Goal: Transaction & Acquisition: Book appointment/travel/reservation

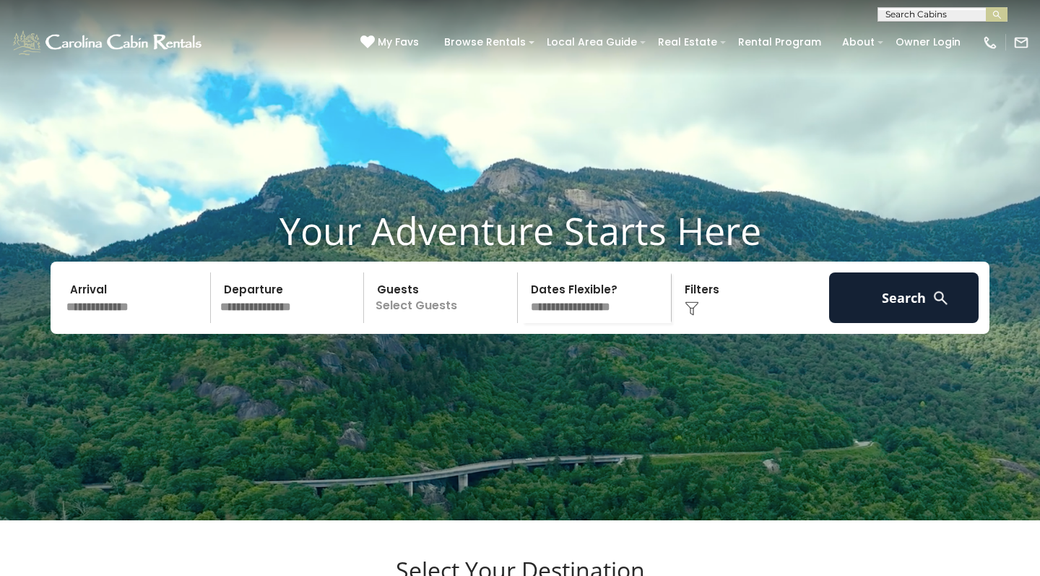
click at [117, 323] on input "text" at bounding box center [136, 297] width 150 height 51
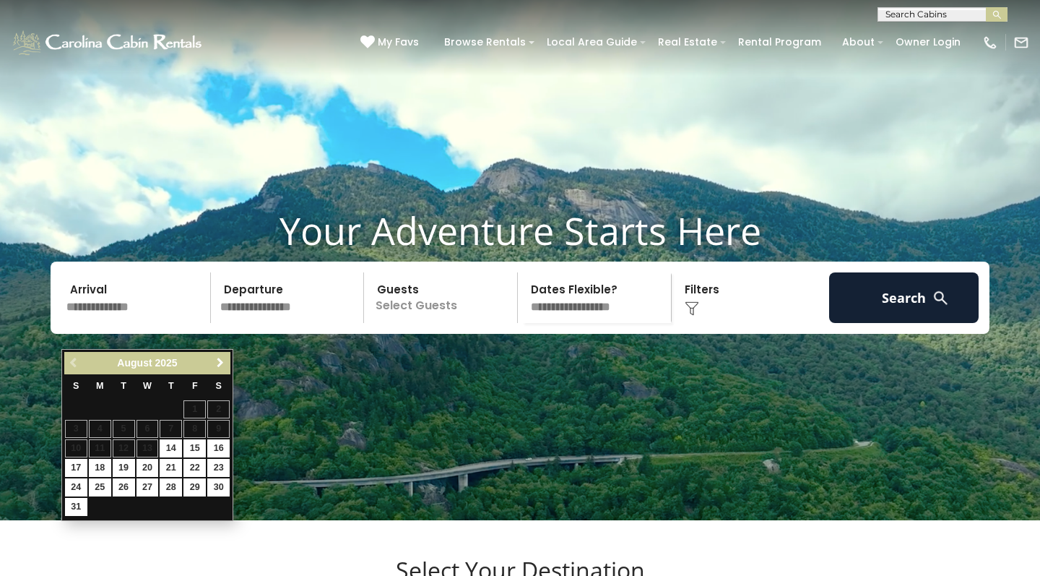
click at [219, 361] on span "Next" at bounding box center [221, 363] width 12 height 12
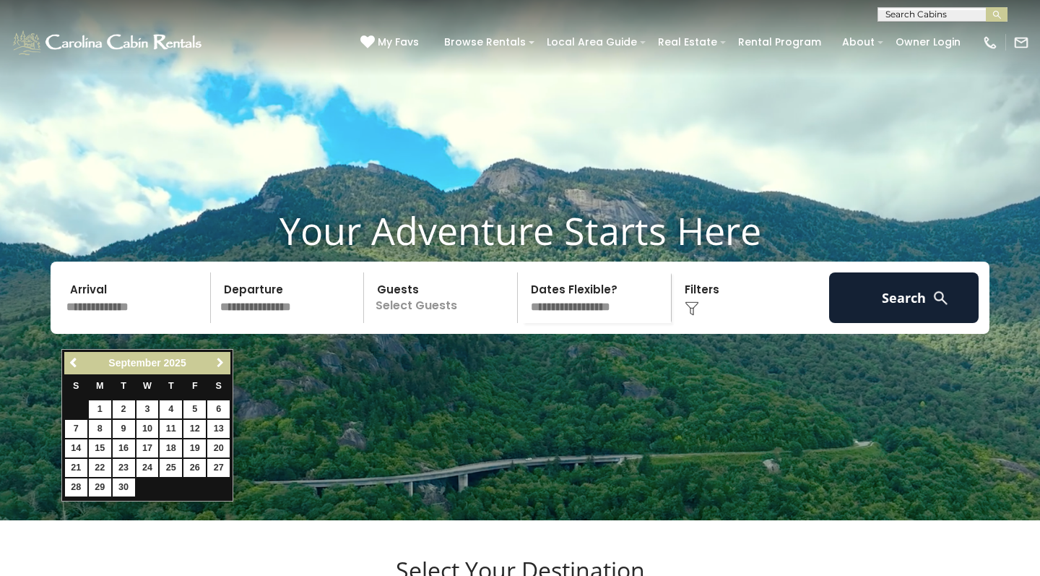
click at [219, 361] on span "Next" at bounding box center [221, 363] width 12 height 12
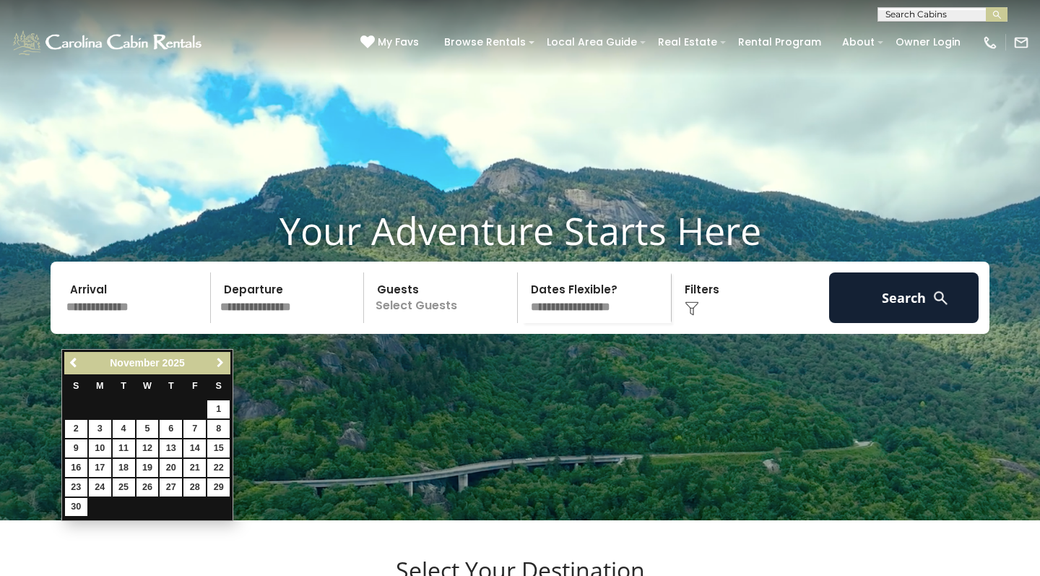
click at [219, 361] on span "Next" at bounding box center [221, 363] width 12 height 12
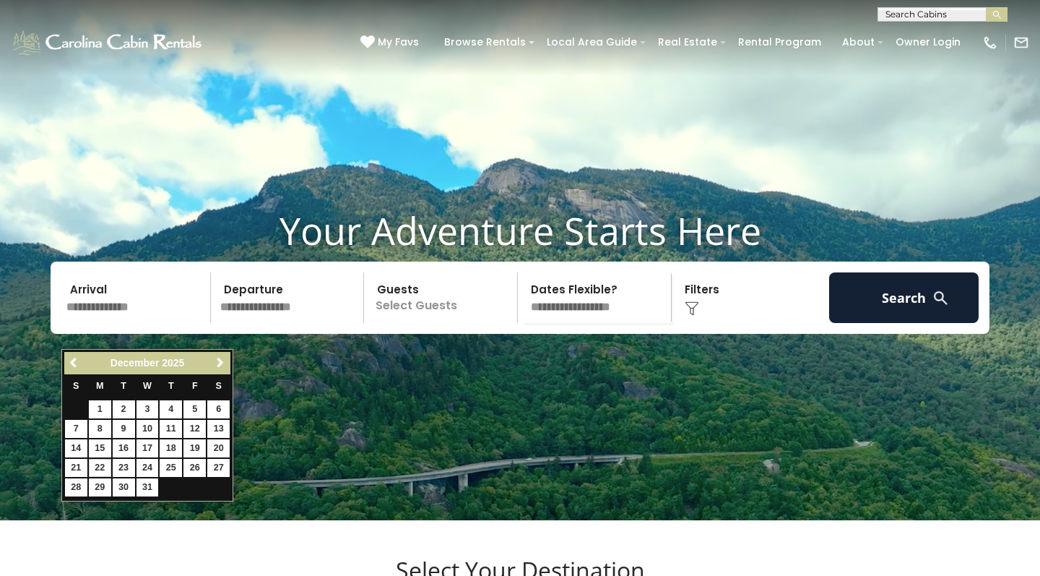
click at [103, 464] on link "22" at bounding box center [100, 468] width 22 height 18
type input "********"
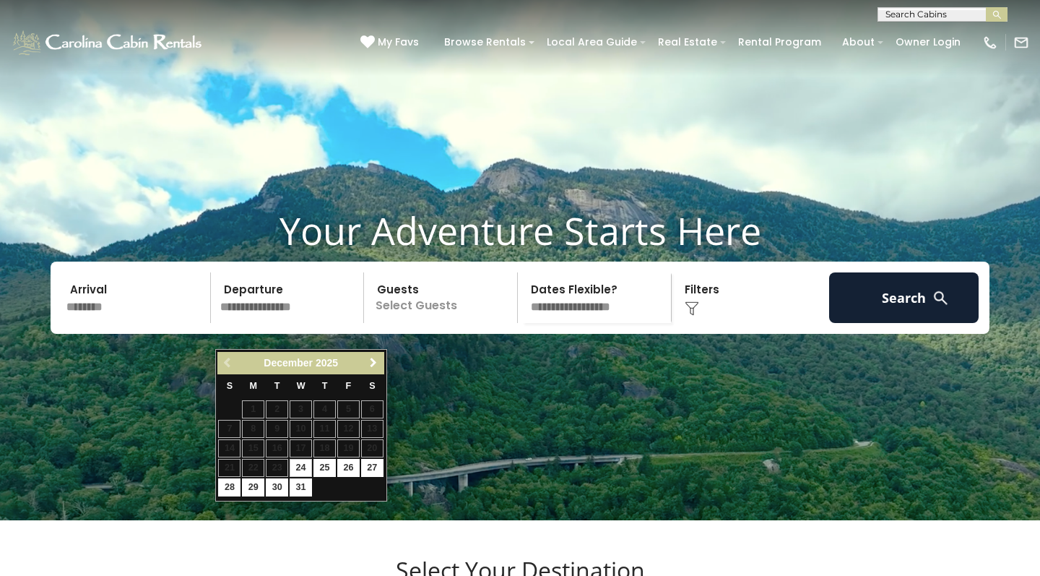
click at [374, 366] on span "Next" at bounding box center [374, 363] width 12 height 12
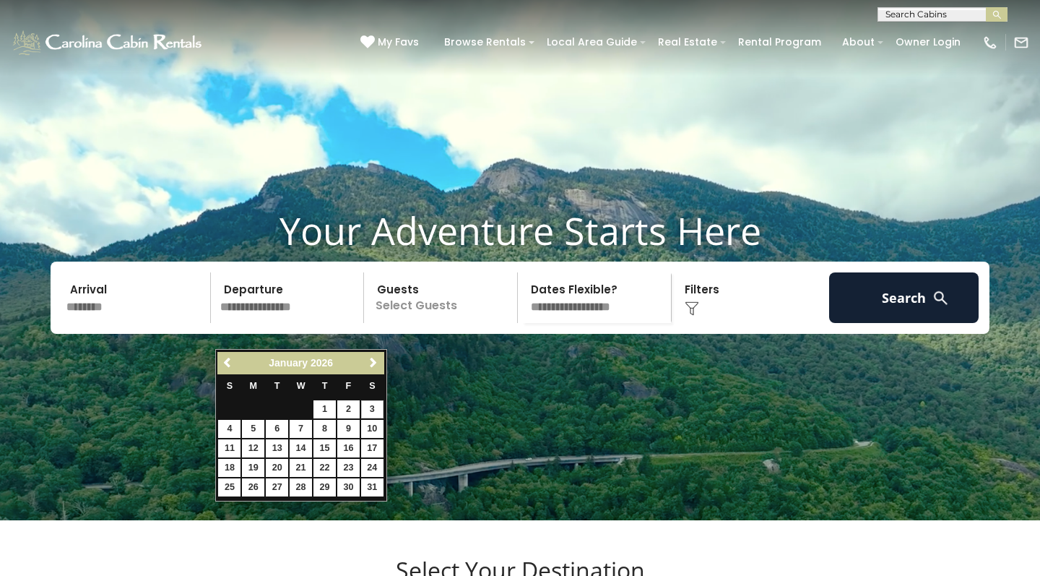
click at [376, 406] on link "3" at bounding box center [372, 409] width 22 height 18
type input "******"
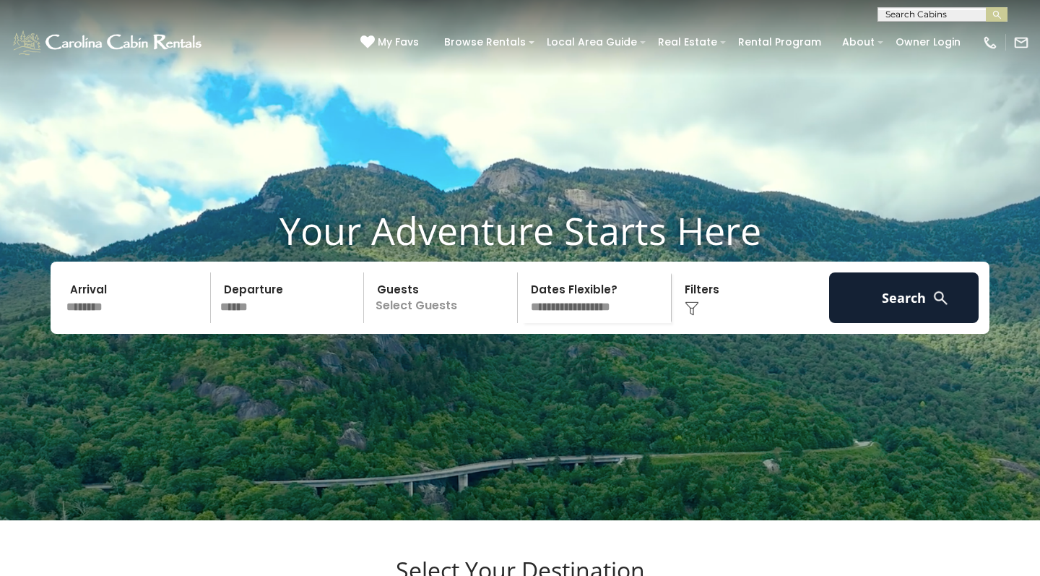
click at [436, 323] on p "Select Guests" at bounding box center [442, 297] width 149 height 51
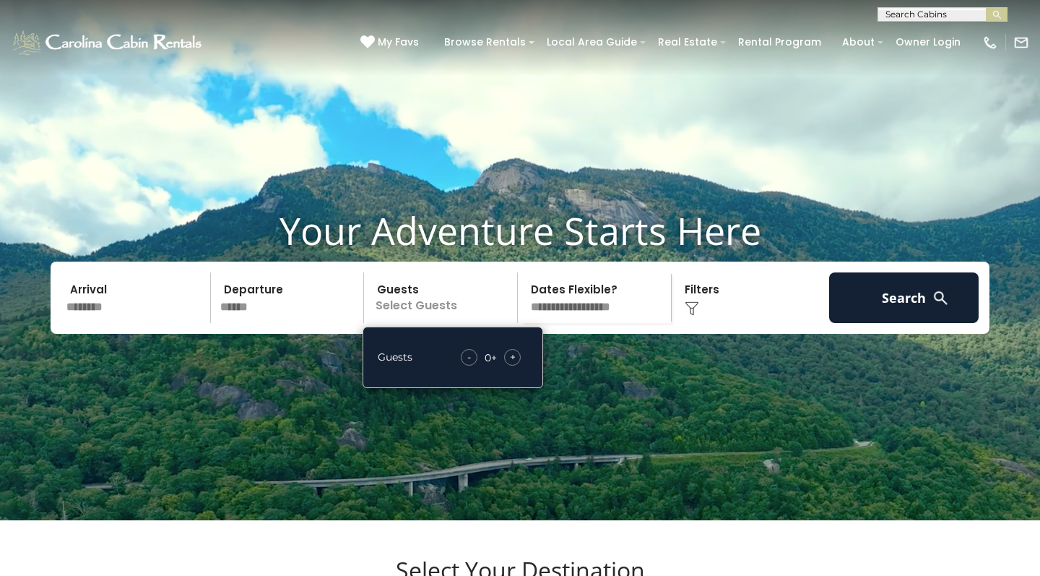
click at [507, 365] on div "+" at bounding box center [512, 357] width 17 height 17
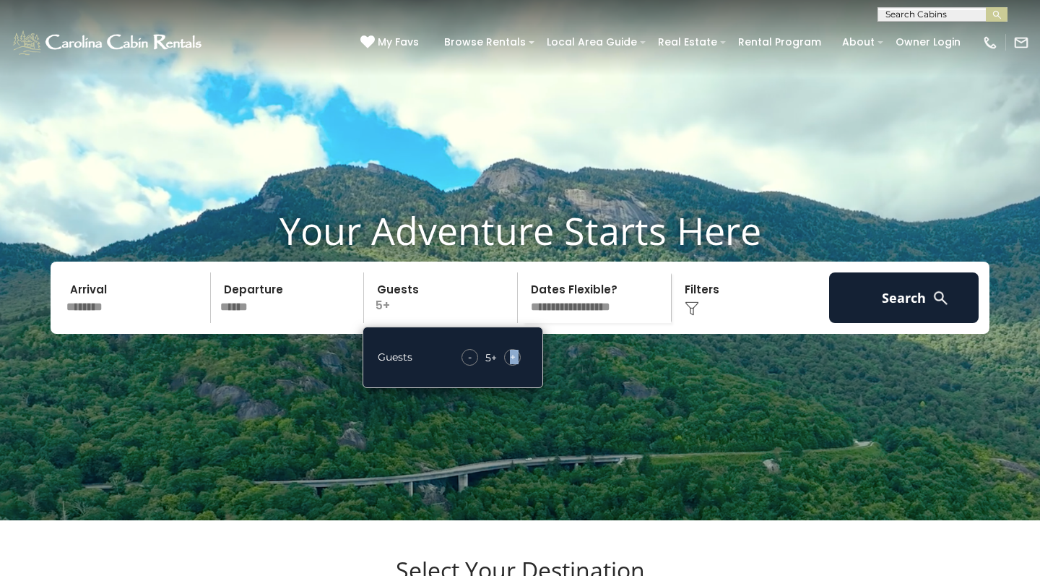
click at [507, 365] on div "+" at bounding box center [512, 357] width 17 height 17
select select "*"
click at [699, 323] on div "Click to Choose" at bounding box center [751, 297] width 150 height 51
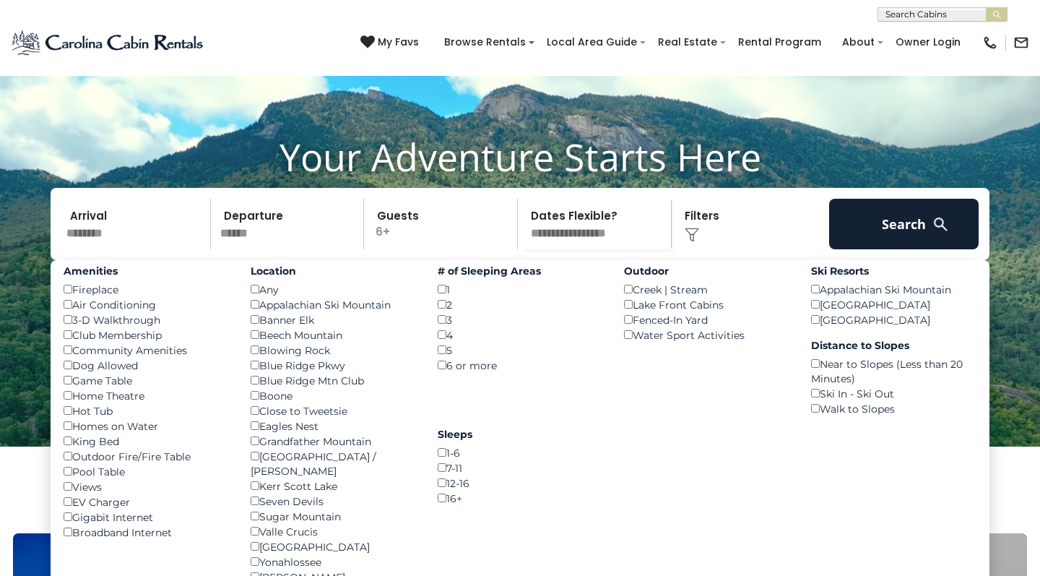
scroll to position [70, 0]
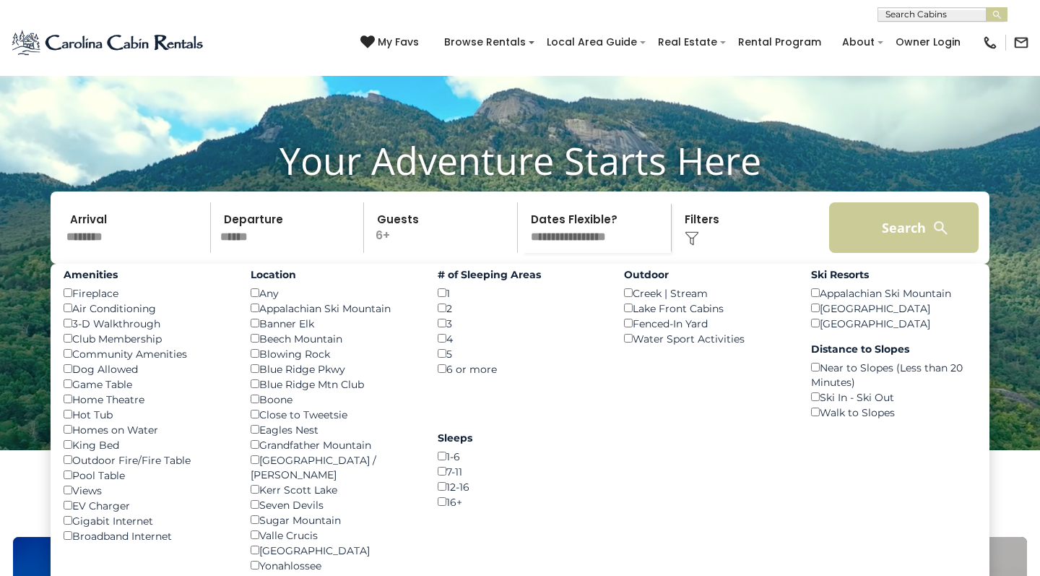
click at [873, 250] on button "Search" at bounding box center [904, 227] width 150 height 51
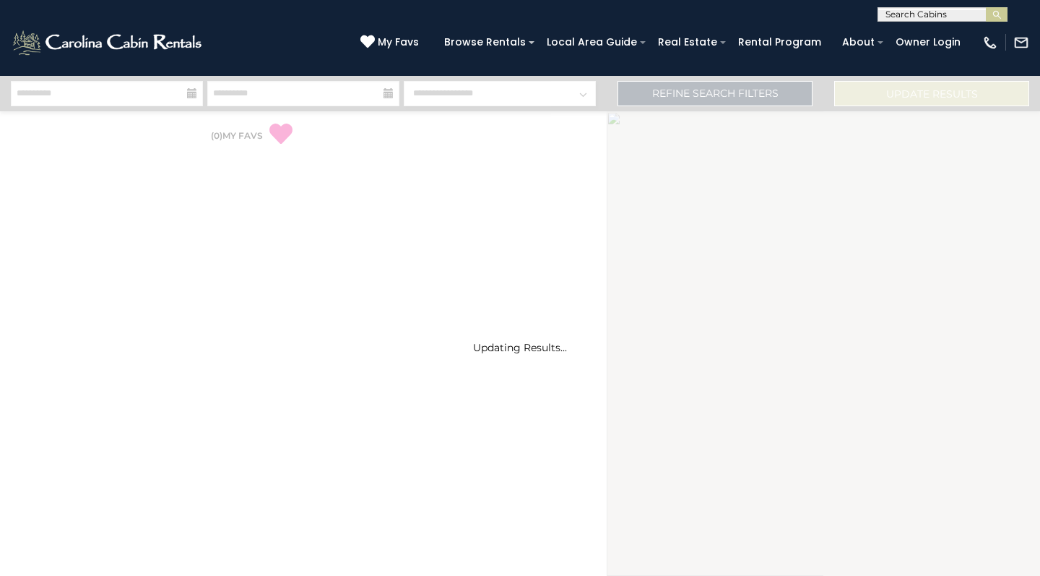
select select "*"
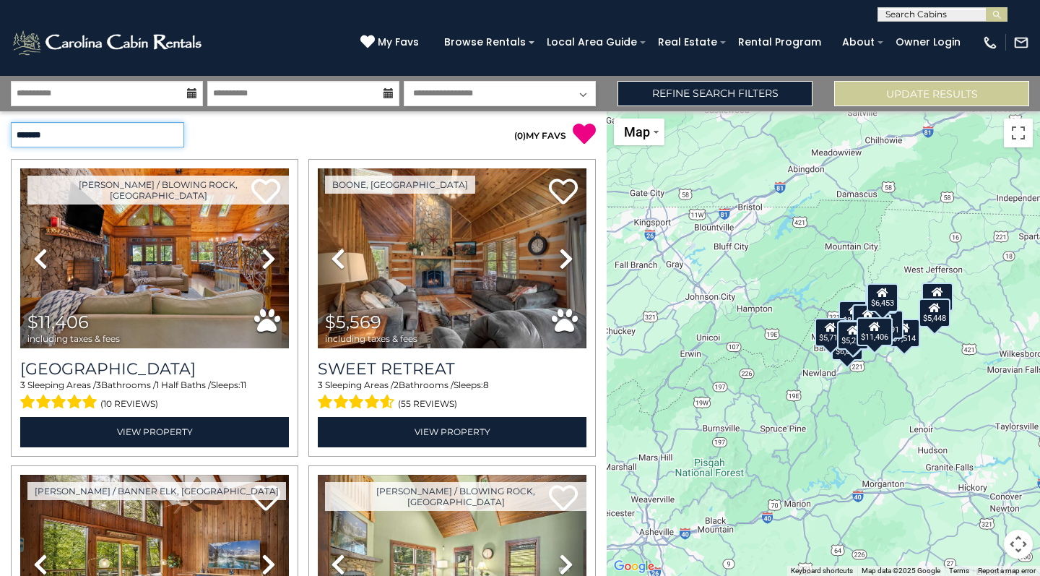
select select "*********"
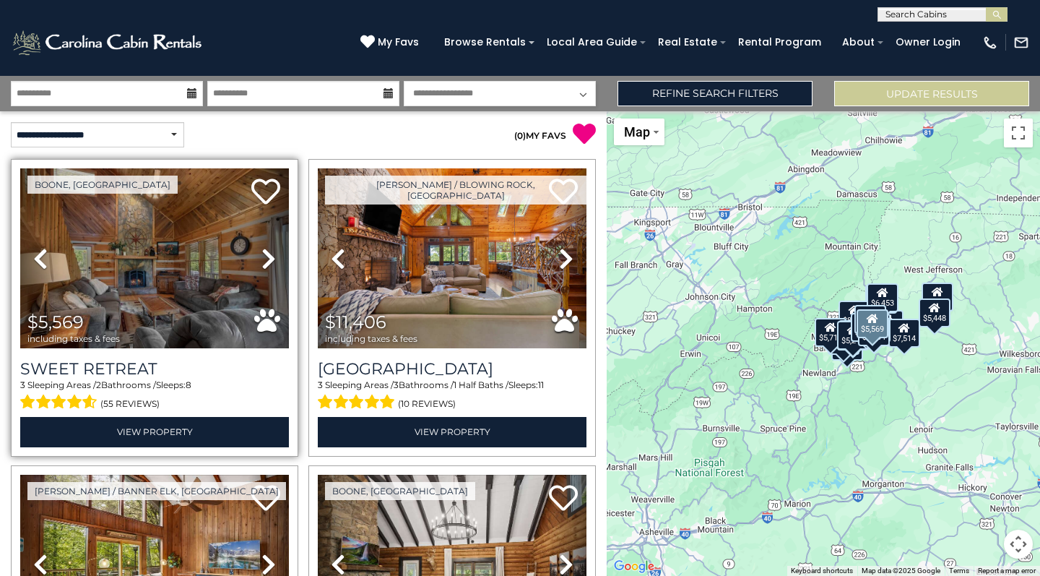
click at [197, 272] on img at bounding box center [154, 258] width 269 height 180
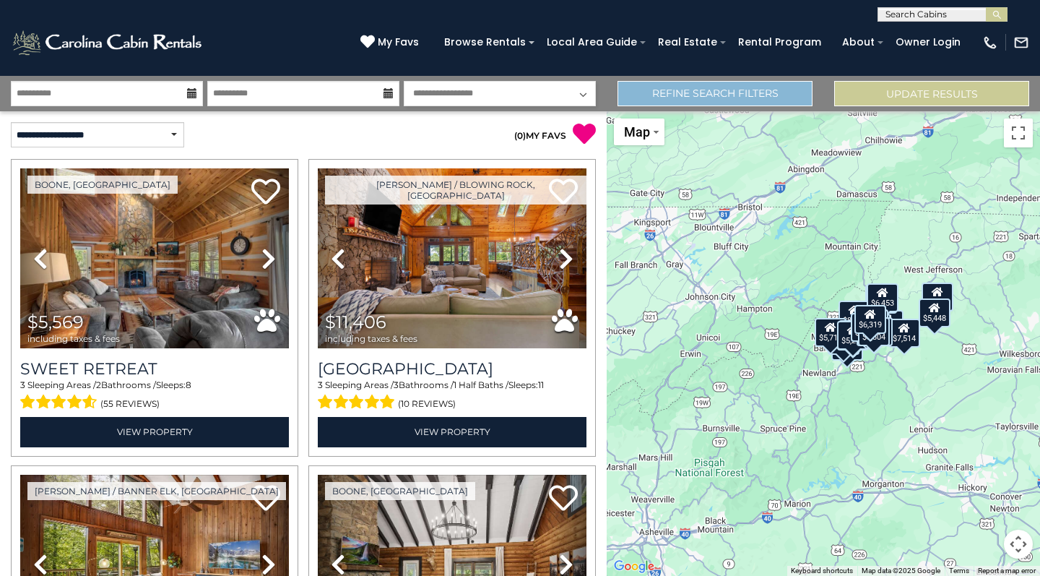
click at [713, 97] on link "Refine Search Filters" at bounding box center [715, 93] width 195 height 25
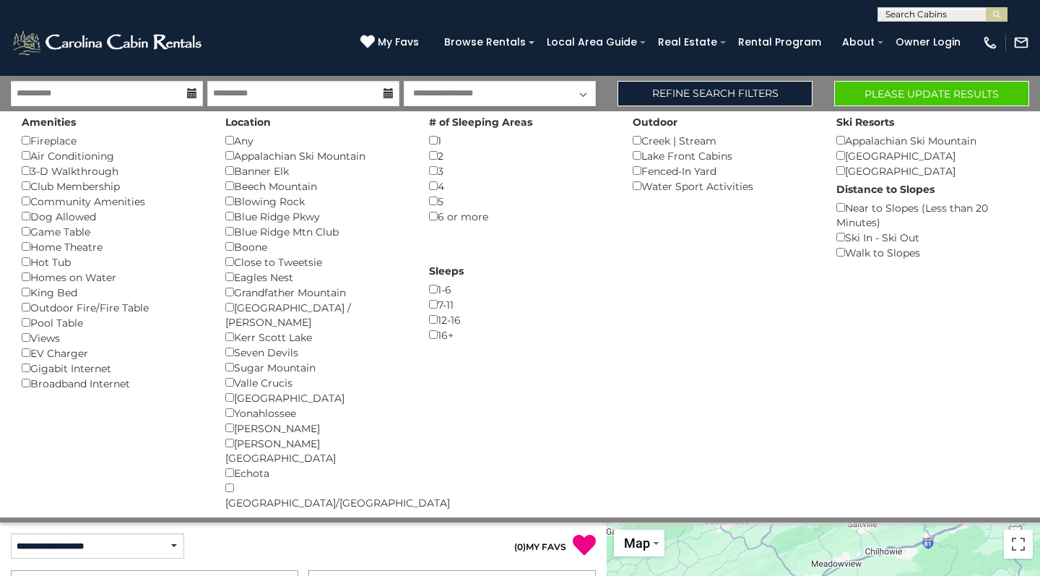
click at [888, 91] on button "Please Update Results" at bounding box center [931, 93] width 195 height 25
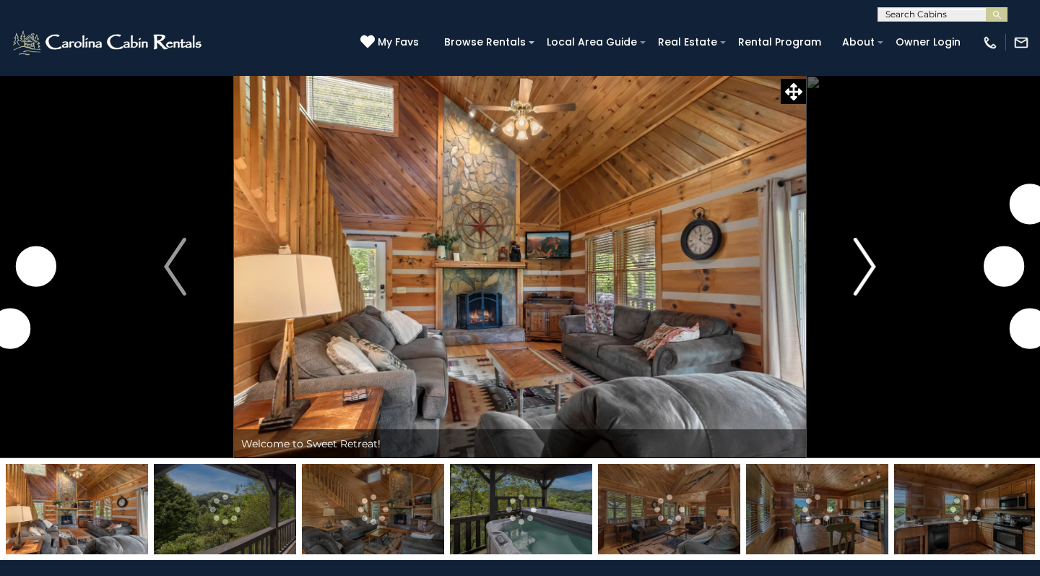
click at [865, 276] on img "Next" at bounding box center [865, 267] width 22 height 58
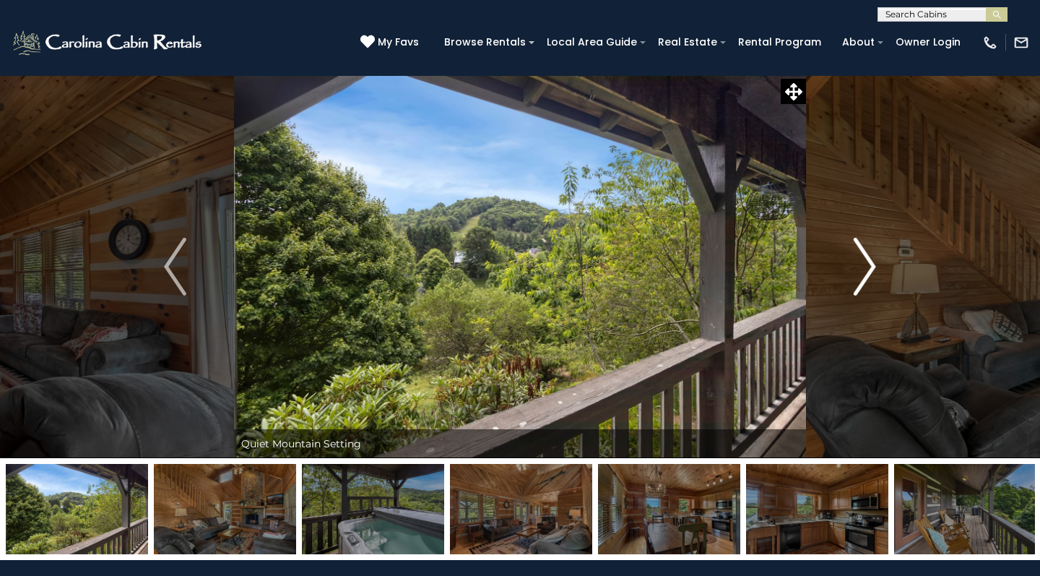
click at [866, 276] on img "Next" at bounding box center [865, 267] width 22 height 58
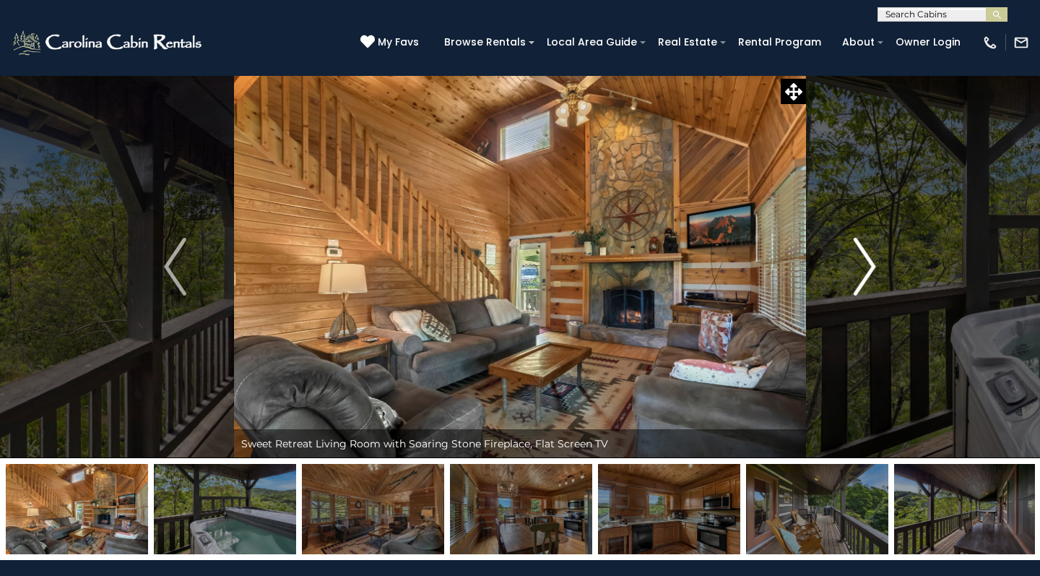
click at [866, 277] on img "Next" at bounding box center [865, 267] width 22 height 58
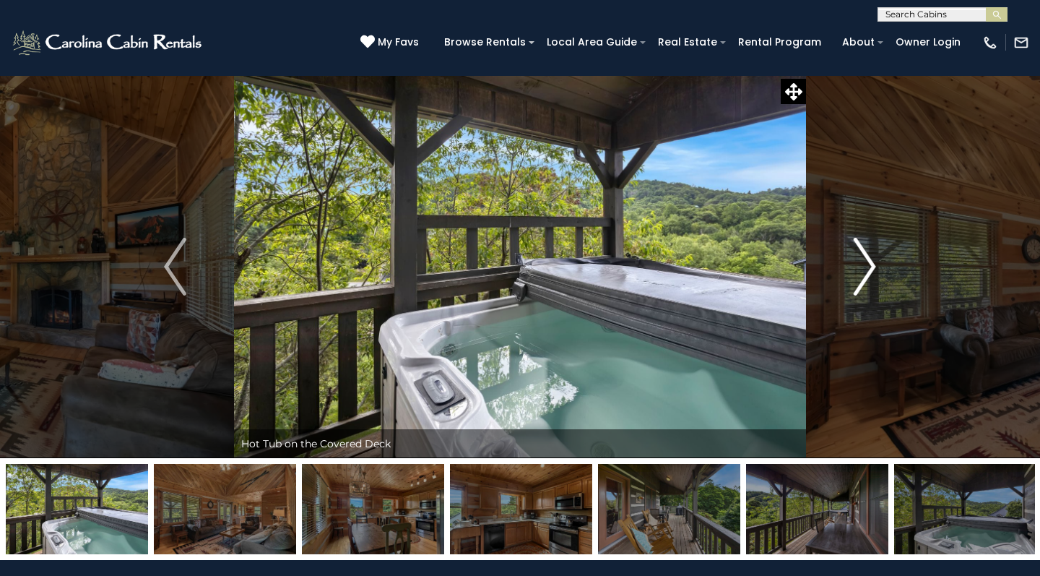
click at [866, 277] on img "Next" at bounding box center [865, 267] width 22 height 58
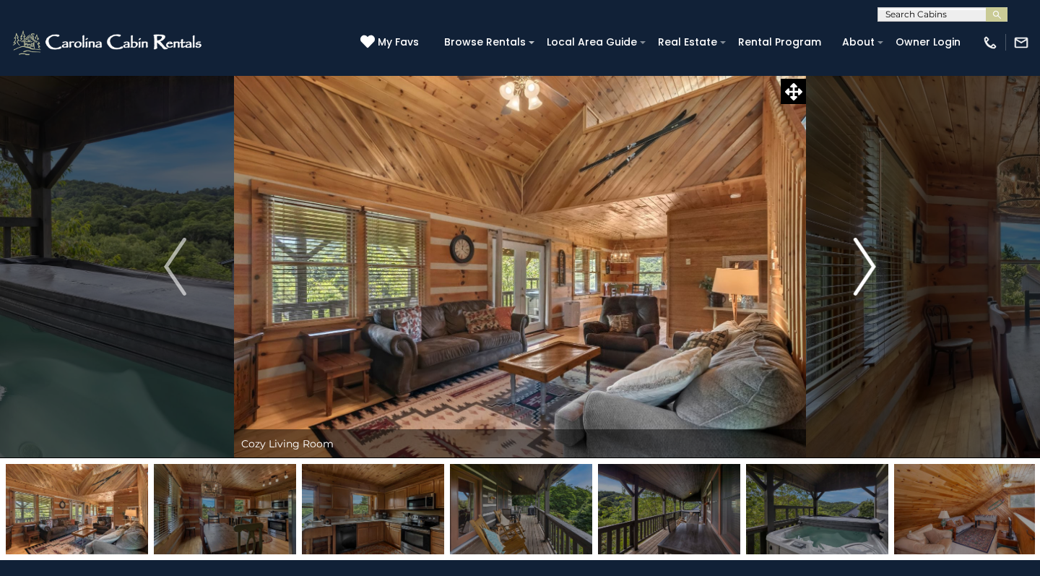
click at [866, 277] on img "Next" at bounding box center [865, 267] width 22 height 58
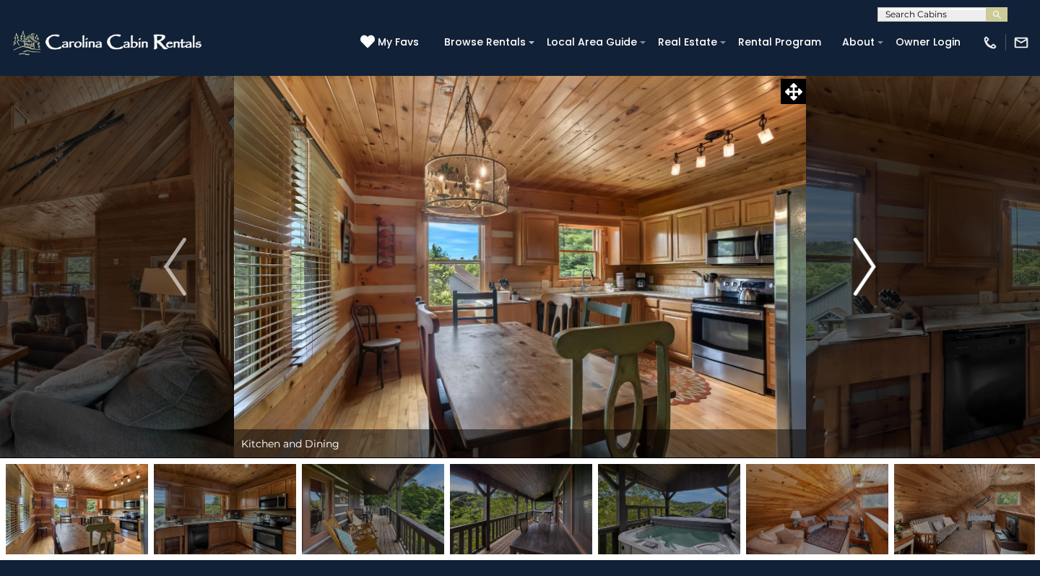
click at [866, 277] on img "Next" at bounding box center [865, 267] width 22 height 58
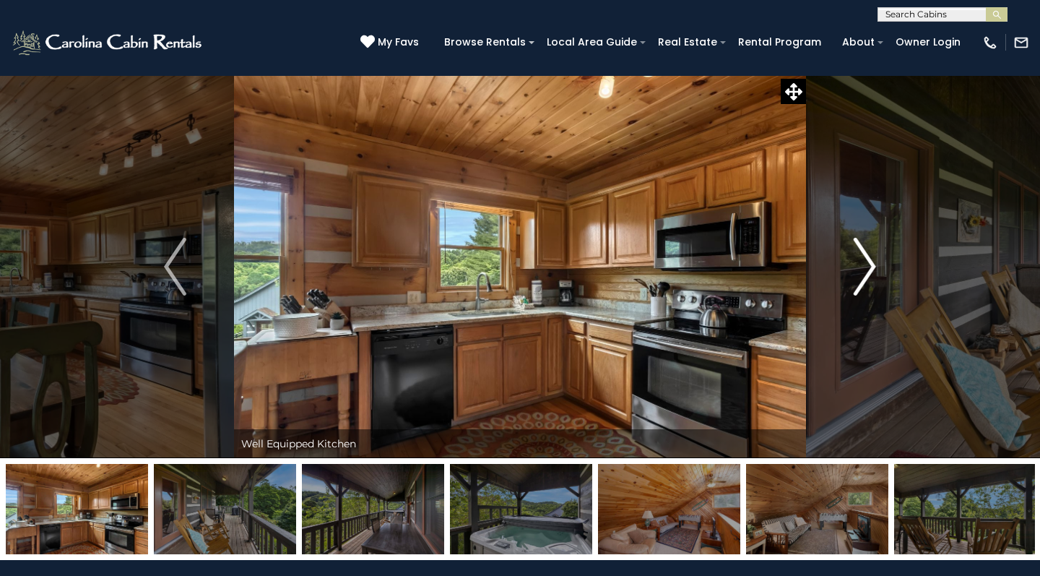
click at [866, 277] on img "Next" at bounding box center [865, 267] width 22 height 58
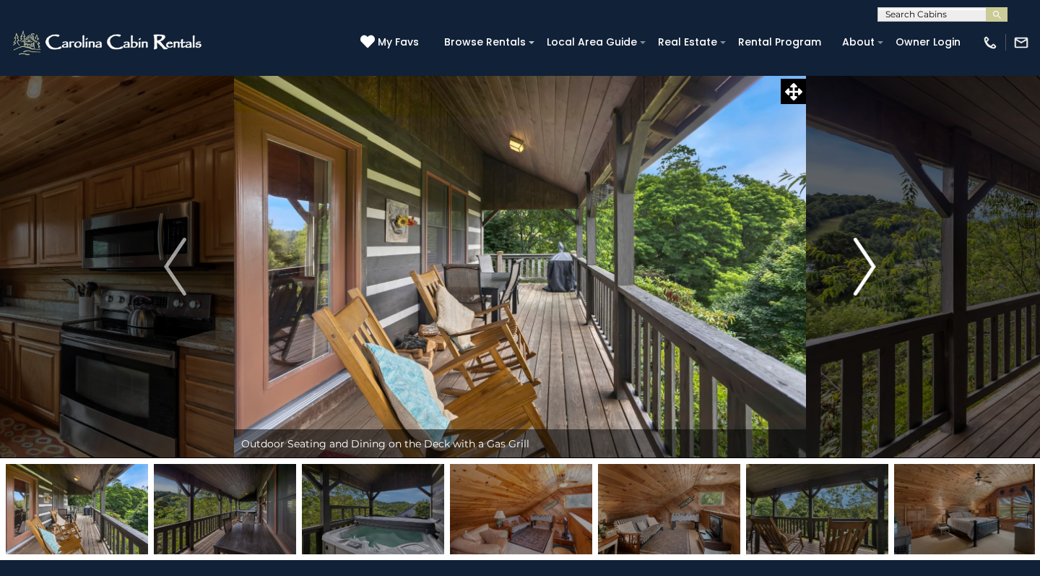
click at [866, 277] on img "Next" at bounding box center [865, 267] width 22 height 58
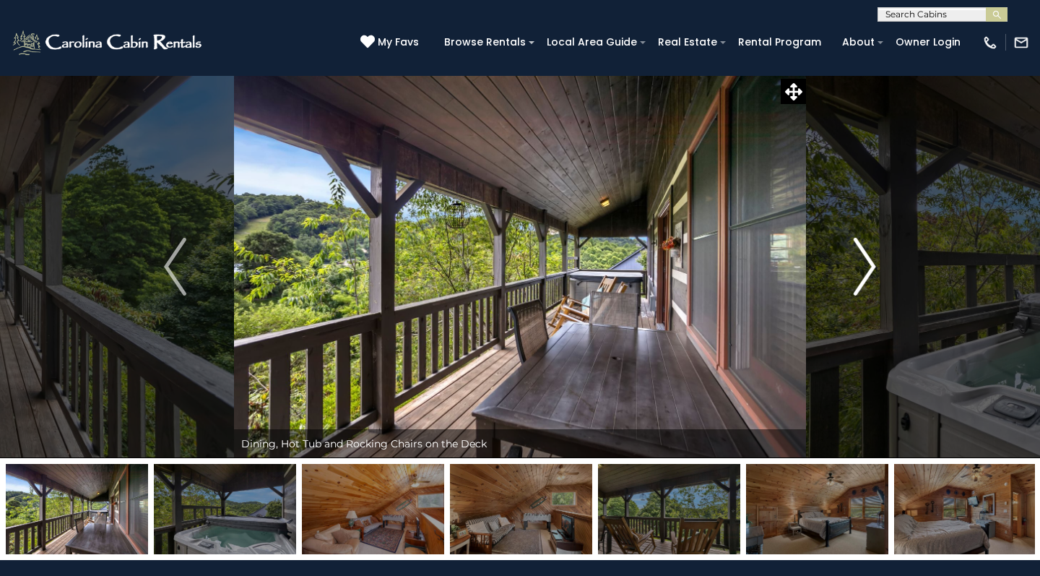
click at [867, 277] on img "Next" at bounding box center [865, 267] width 22 height 58
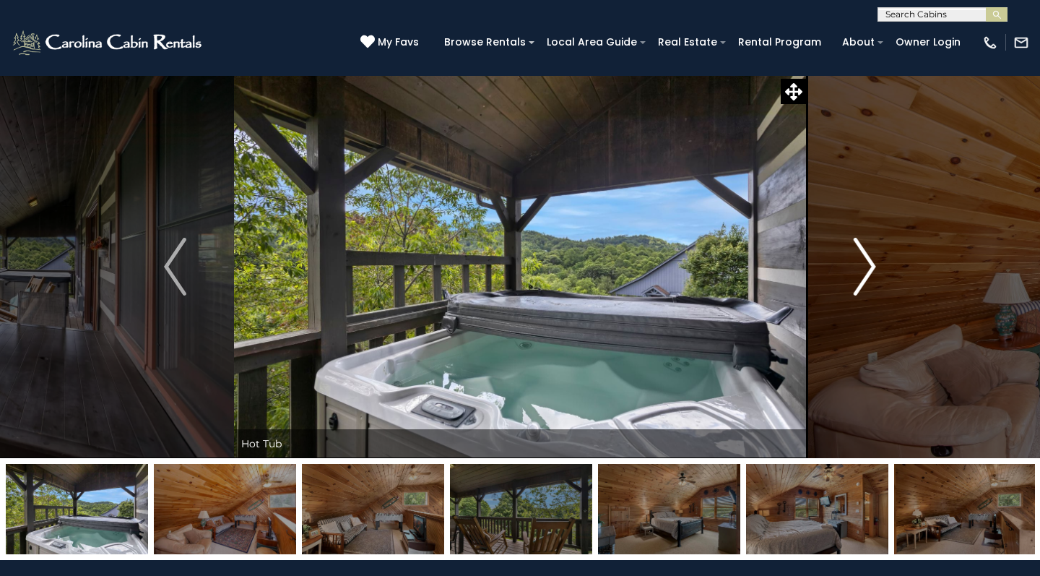
click at [867, 277] on img "Next" at bounding box center [865, 267] width 22 height 58
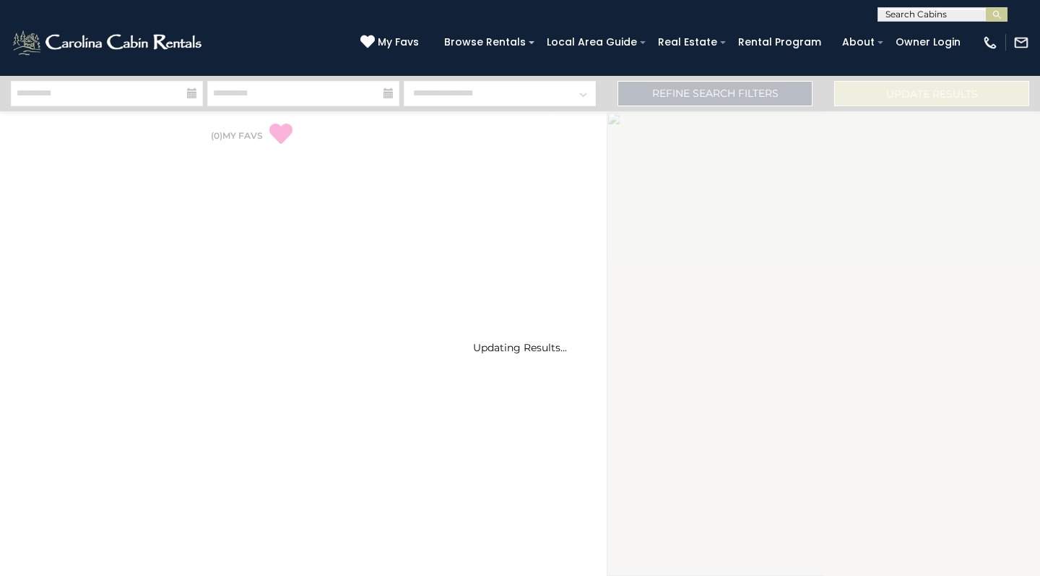
select select "*"
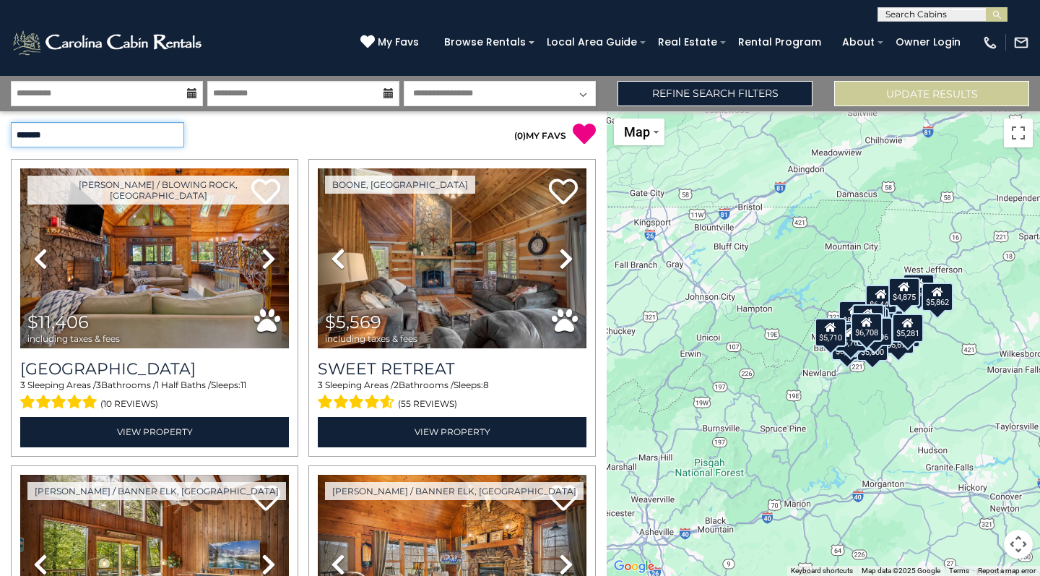
select select "*********"
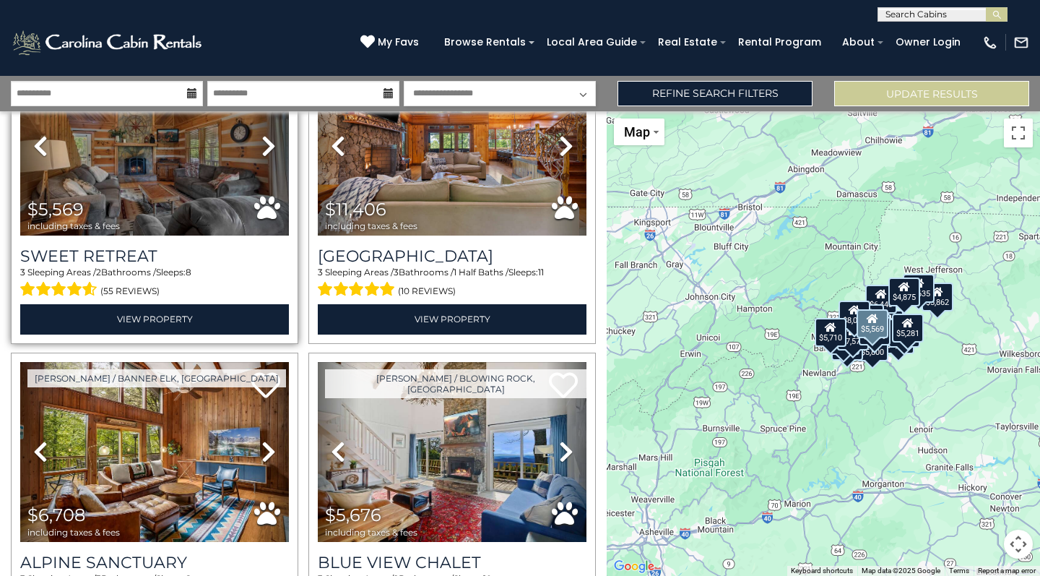
scroll to position [144, 0]
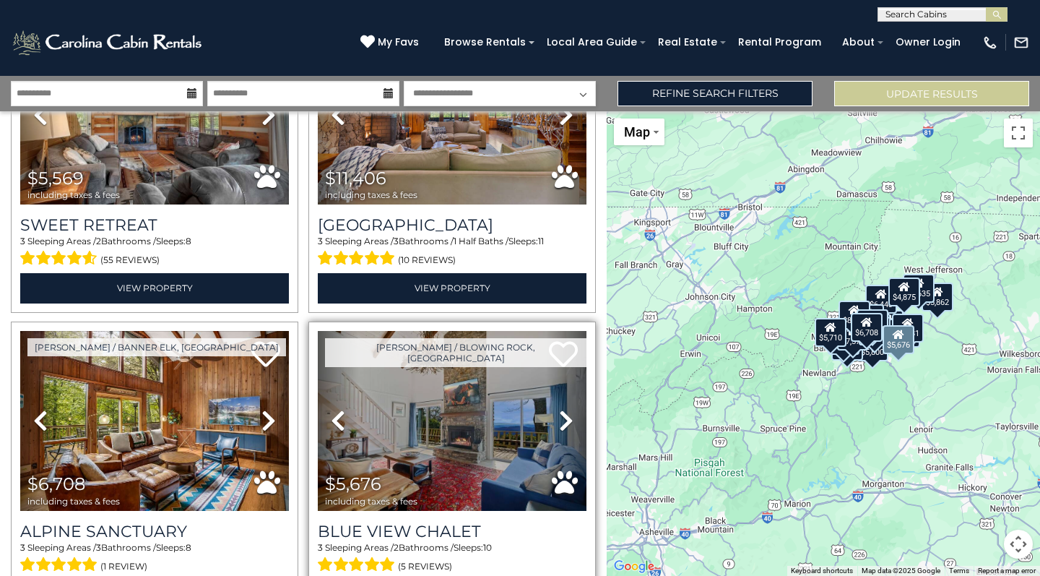
click at [496, 432] on img at bounding box center [452, 421] width 269 height 180
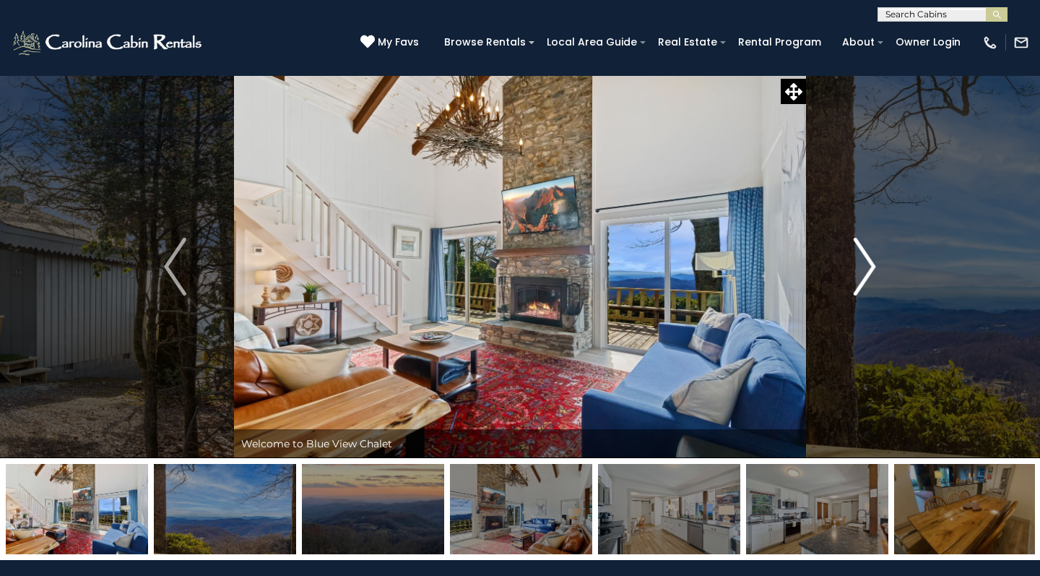
click at [862, 273] on img "Next" at bounding box center [865, 267] width 22 height 58
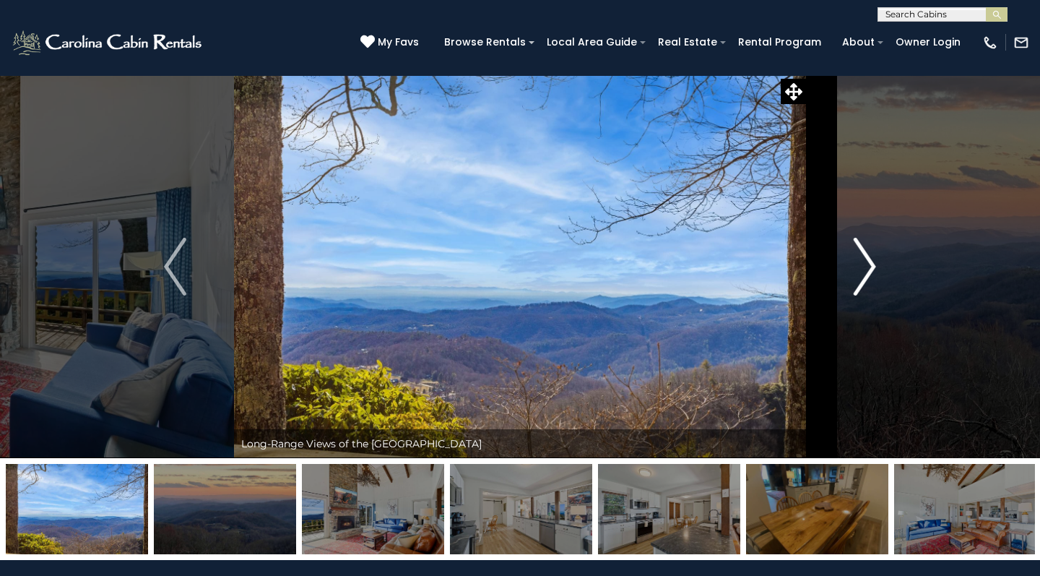
click at [867, 270] on img "Next" at bounding box center [865, 267] width 22 height 58
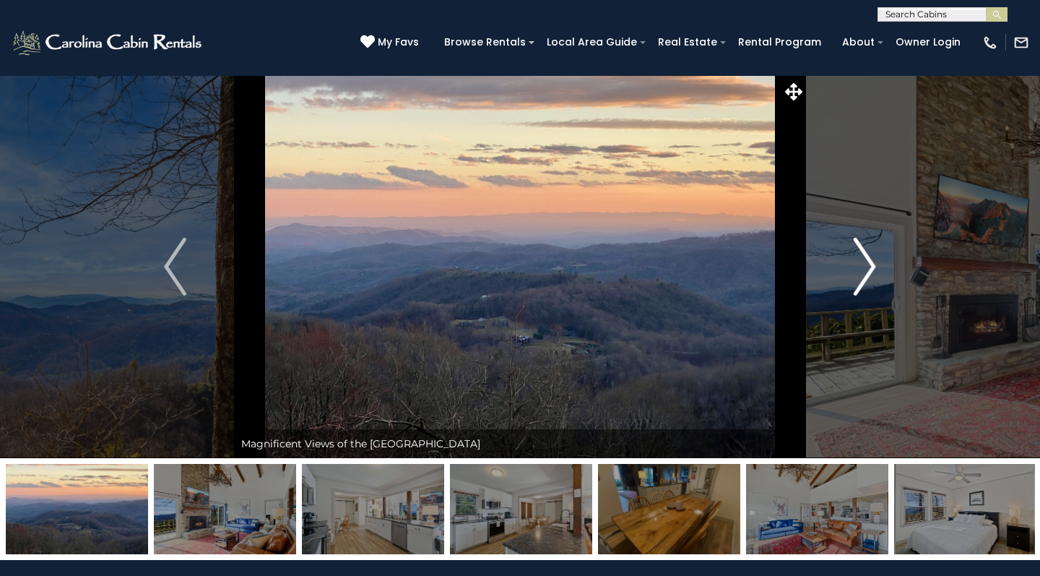
click at [867, 270] on img "Next" at bounding box center [865, 267] width 22 height 58
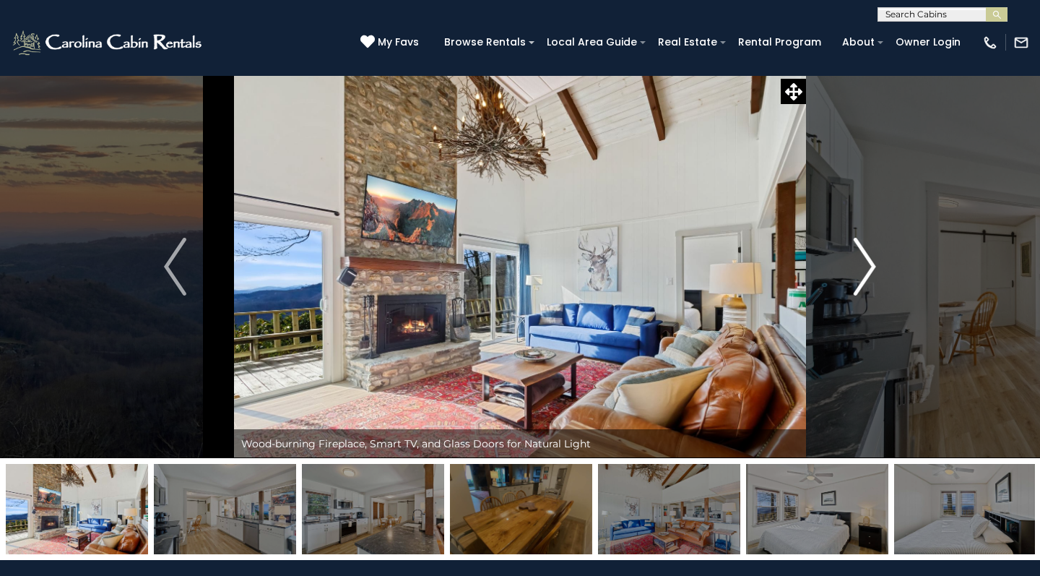
click at [867, 270] on img "Next" at bounding box center [865, 267] width 22 height 58
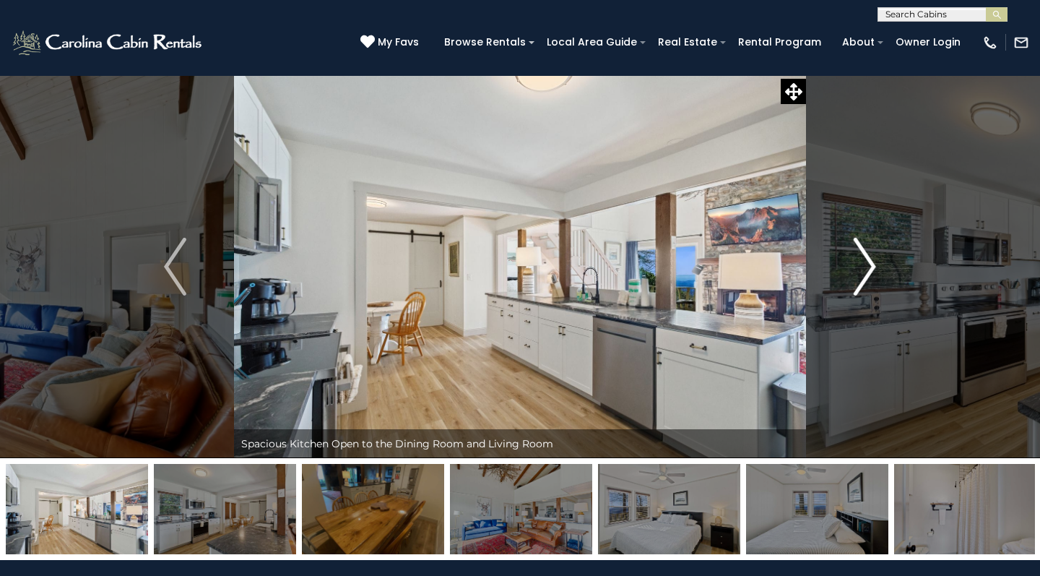
click at [867, 270] on img "Next" at bounding box center [865, 267] width 22 height 58
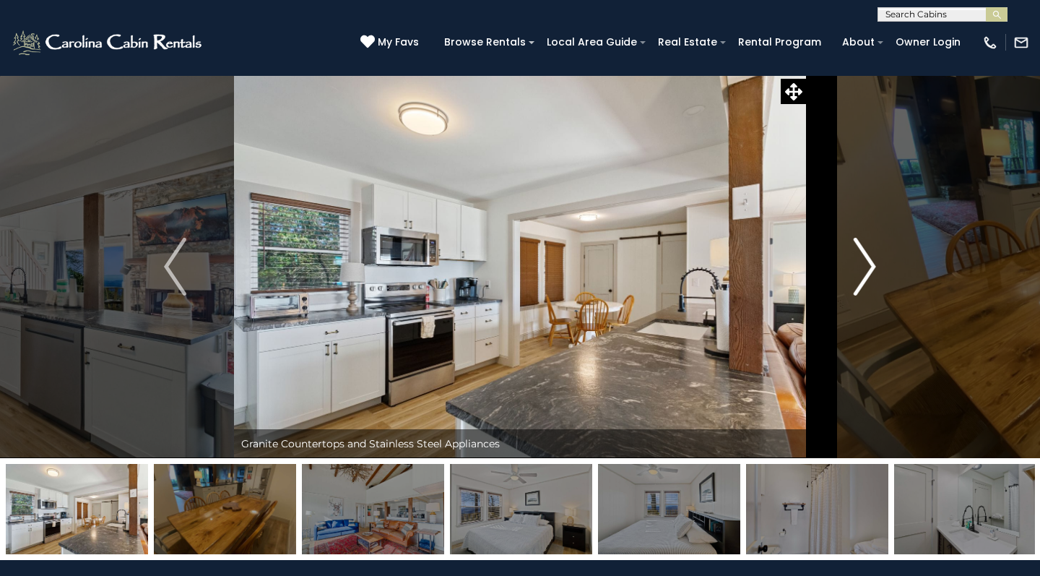
click at [867, 270] on img "Next" at bounding box center [865, 267] width 22 height 58
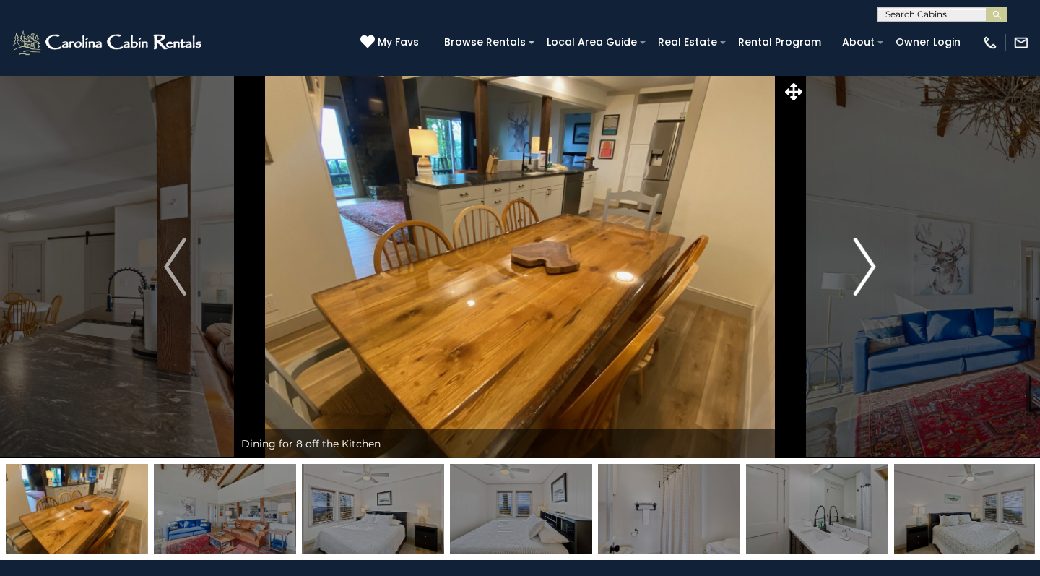
click at [867, 270] on img "Next" at bounding box center [865, 267] width 22 height 58
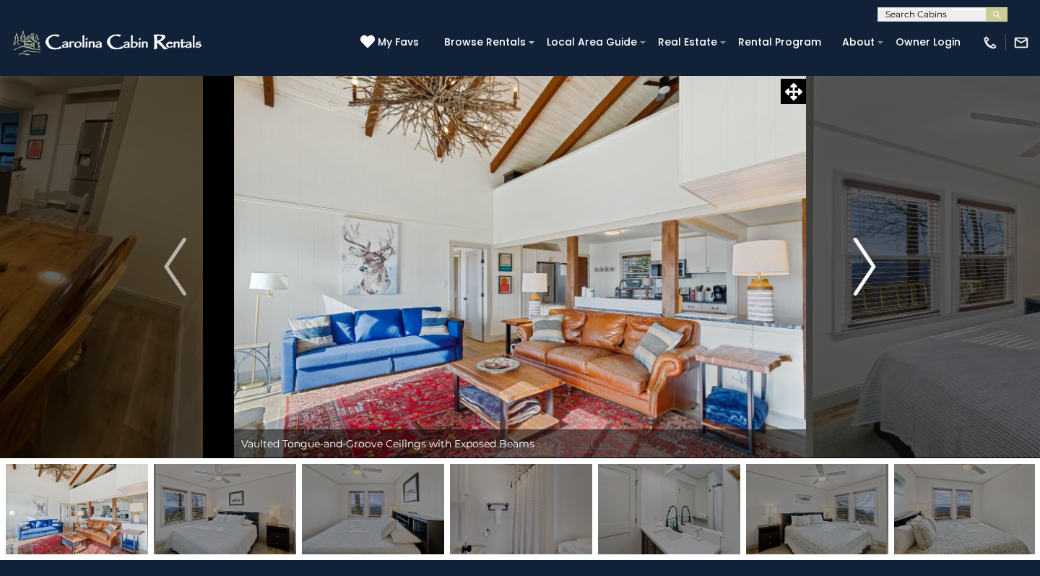
click at [867, 270] on img "Next" at bounding box center [865, 267] width 22 height 58
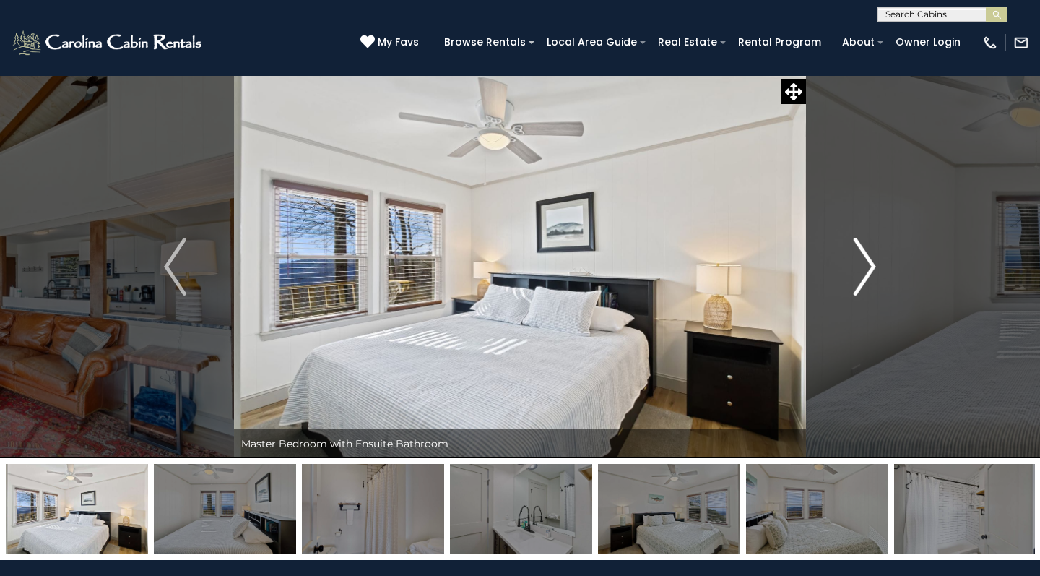
click at [867, 270] on img "Next" at bounding box center [865, 267] width 22 height 58
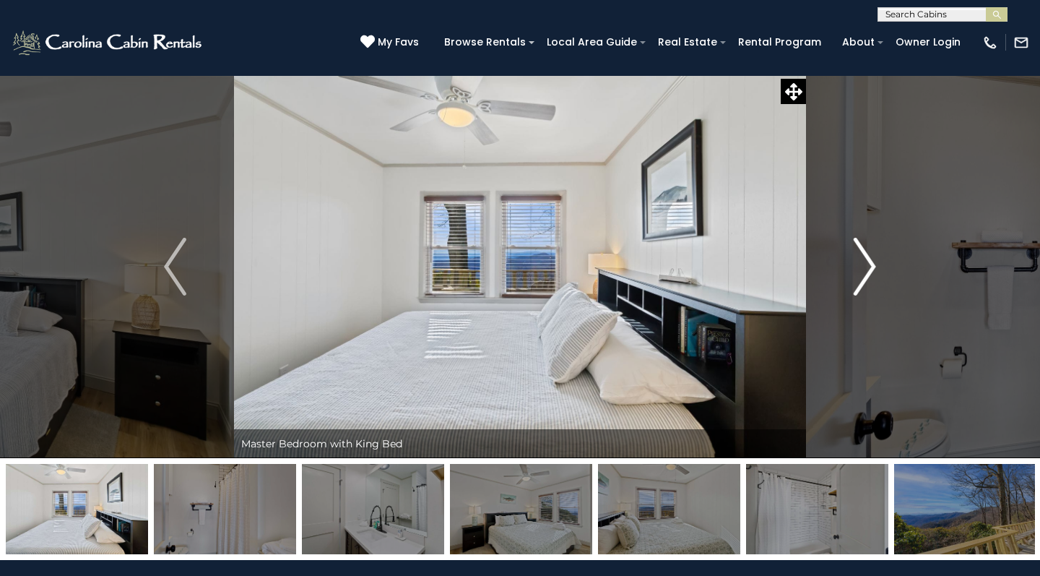
click at [867, 270] on img "Next" at bounding box center [865, 267] width 22 height 58
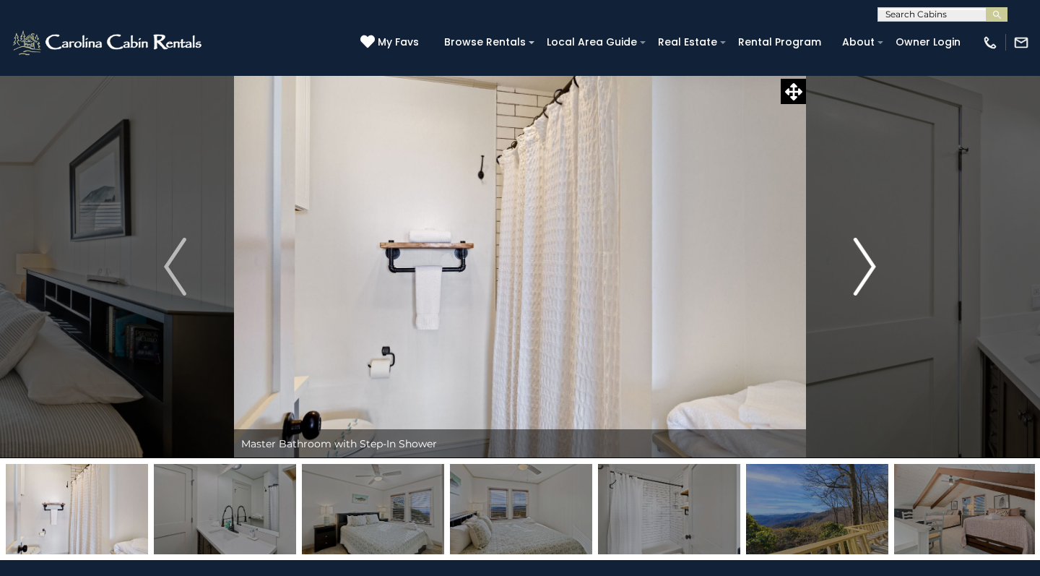
click at [867, 270] on img "Next" at bounding box center [865, 267] width 22 height 58
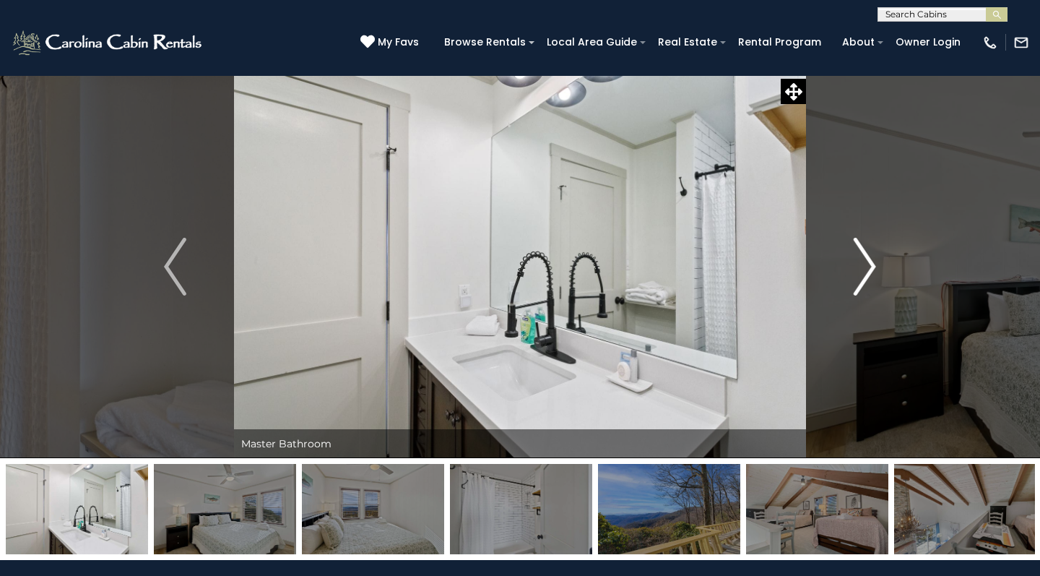
click at [867, 271] on img "Next" at bounding box center [865, 267] width 22 height 58
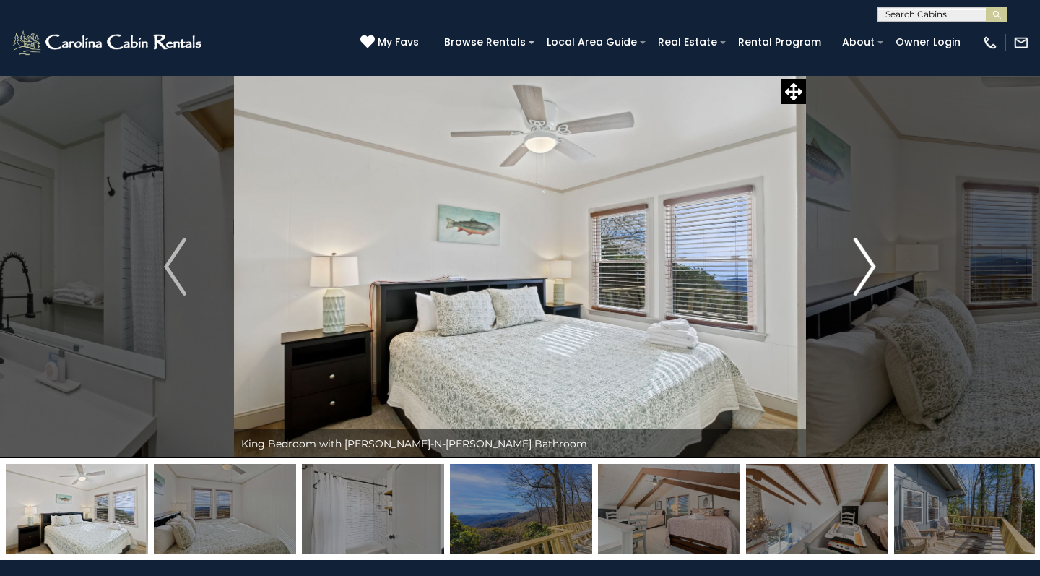
click at [867, 271] on img "Next" at bounding box center [865, 267] width 22 height 58
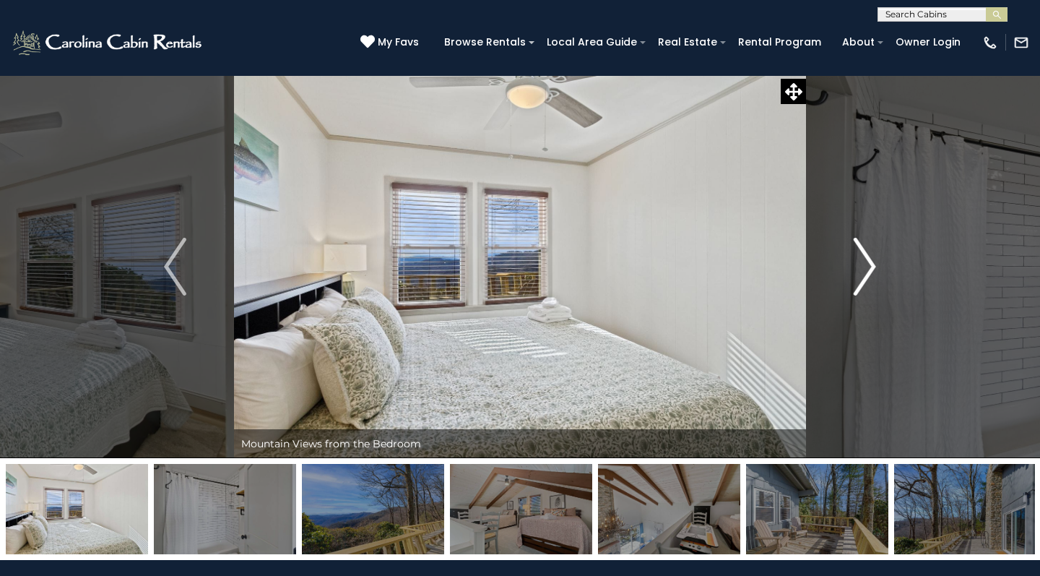
click at [867, 271] on img "Next" at bounding box center [865, 267] width 22 height 58
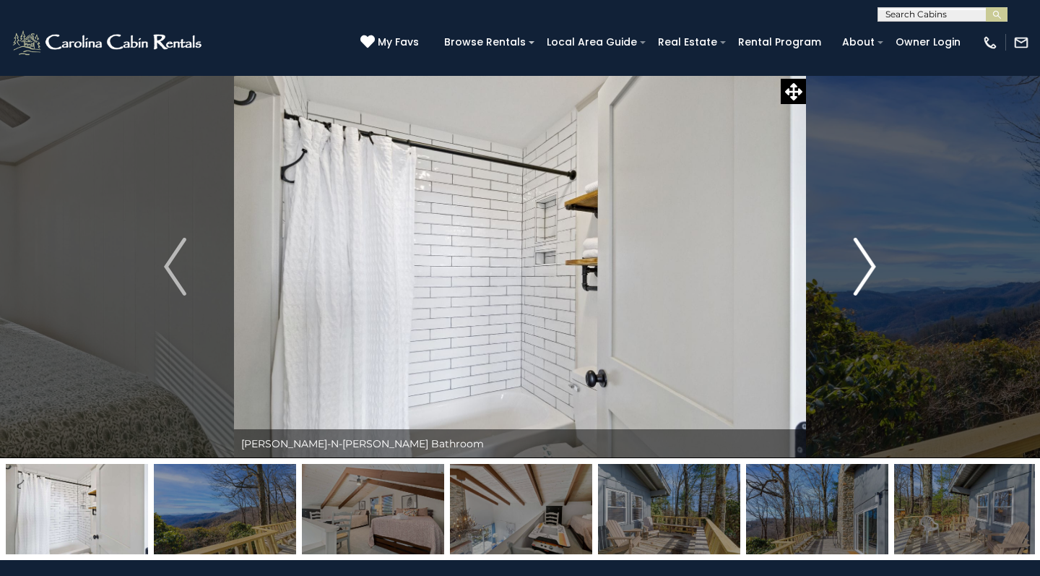
click at [867, 271] on img "Next" at bounding box center [865, 267] width 22 height 58
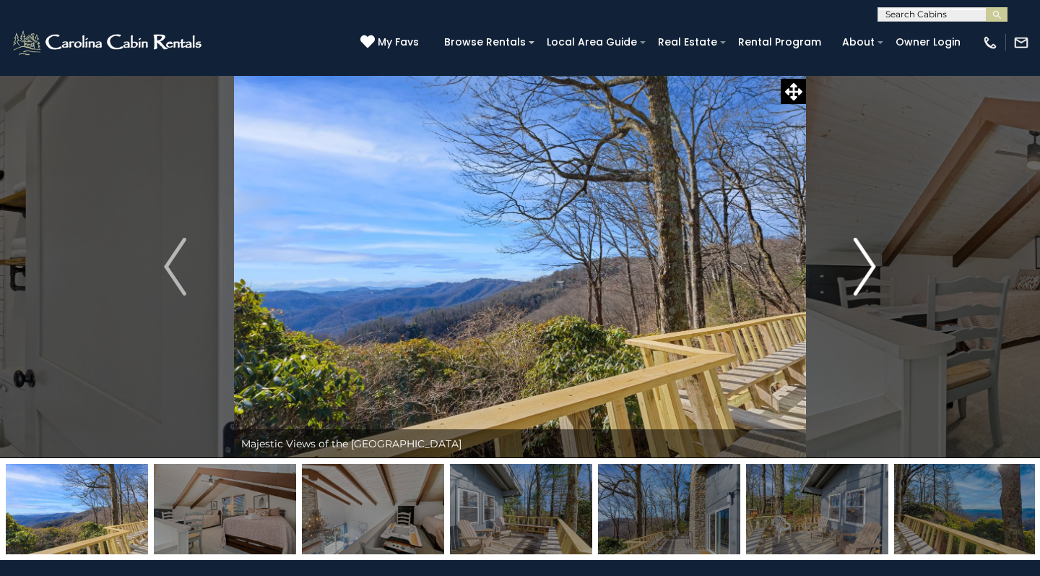
click at [867, 271] on img "Next" at bounding box center [865, 267] width 22 height 58
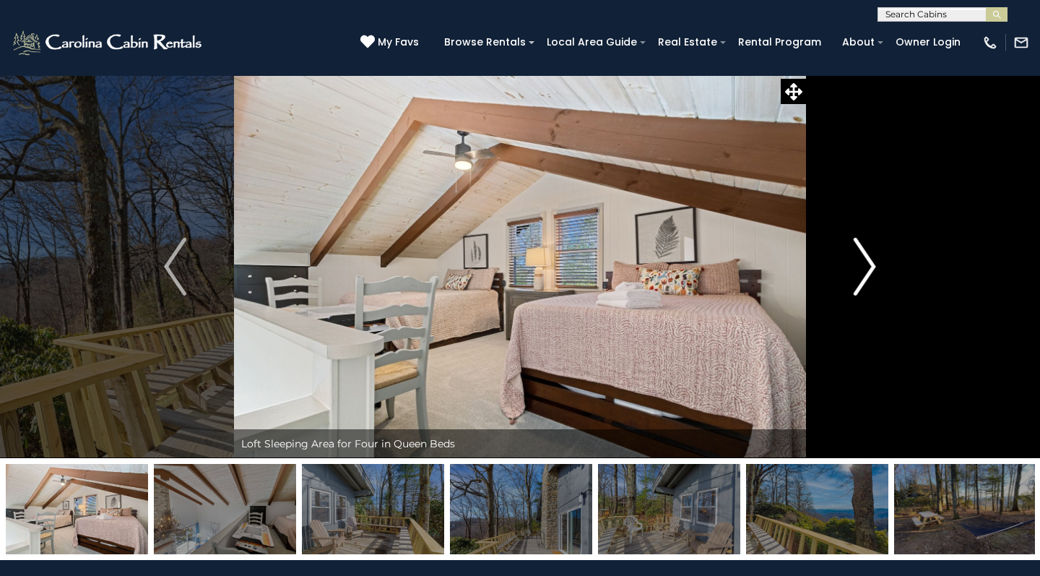
click at [867, 271] on img "Next" at bounding box center [865, 267] width 22 height 58
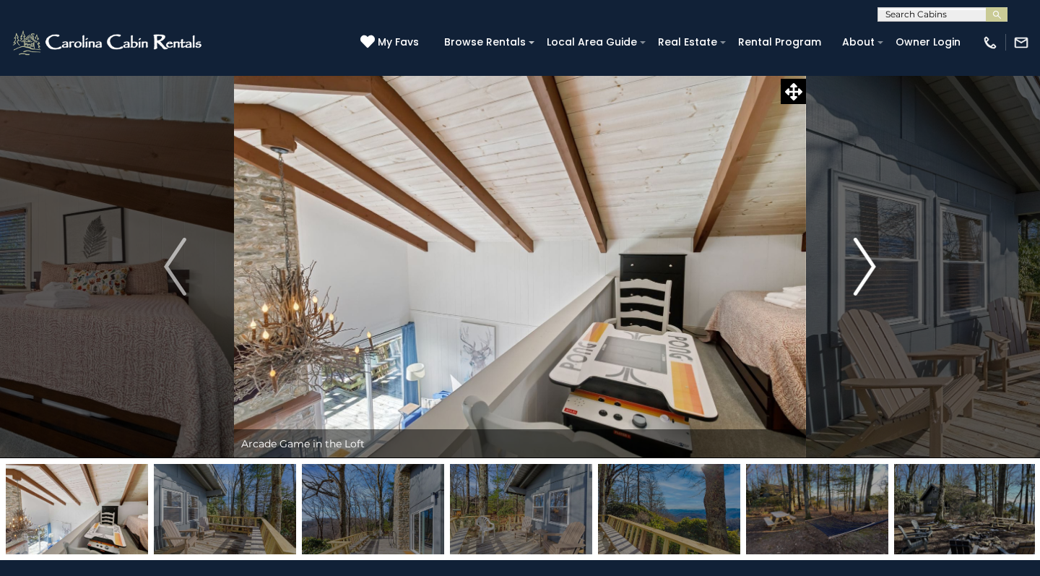
click at [867, 271] on img "Next" at bounding box center [865, 267] width 22 height 58
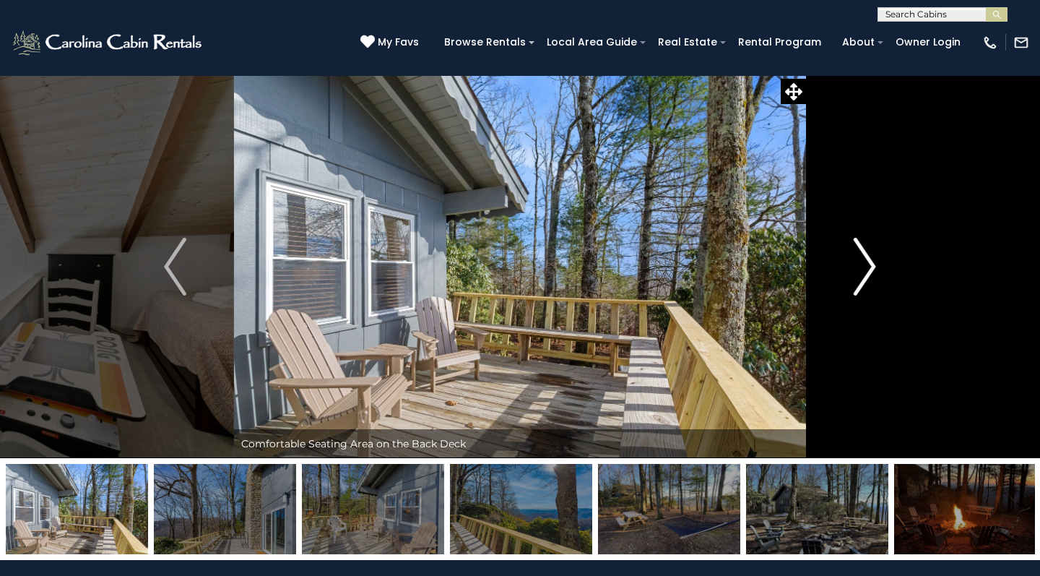
click at [868, 272] on img "Next" at bounding box center [865, 267] width 22 height 58
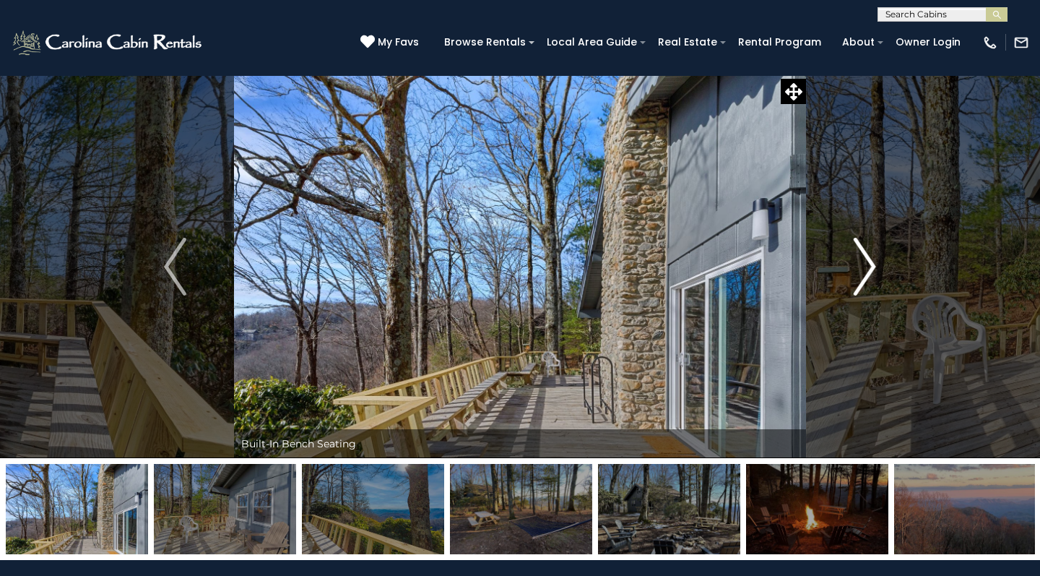
click at [868, 272] on img "Next" at bounding box center [865, 267] width 22 height 58
